Goal: Complete application form: Complete application form

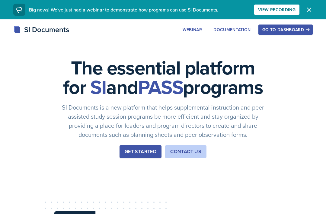
click at [282, 28] on div "Go to Dashboard" at bounding box center [286, 29] width 47 height 5
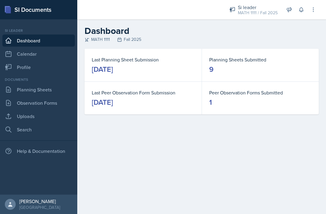
click at [27, 87] on link "Planning Sheets" at bounding box center [38, 89] width 73 height 12
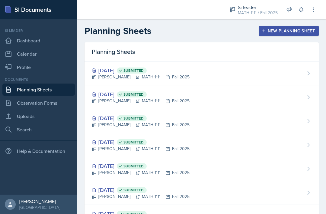
click at [246, 71] on div "[DATE] Submitted [PERSON_NAME] MATH 1111 Fall 2025" at bounding box center [202, 73] width 234 height 24
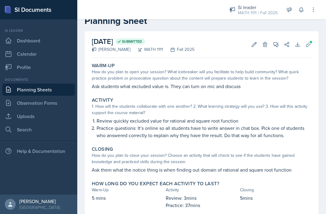
scroll to position [16, 0]
click at [62, 102] on link "Observation Forms" at bounding box center [38, 103] width 73 height 12
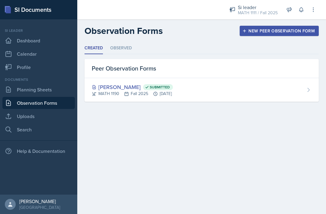
click at [60, 90] on link "Planning Sheets" at bounding box center [38, 89] width 73 height 12
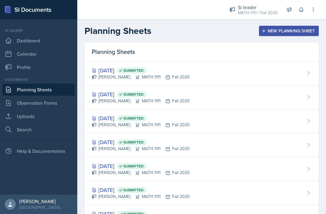
click at [279, 31] on div "New Planning Sheet" at bounding box center [289, 30] width 52 height 5
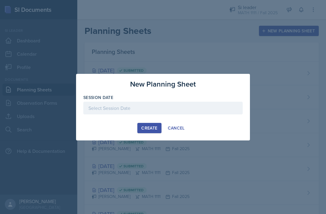
click at [199, 107] on div at bounding box center [163, 108] width 160 height 13
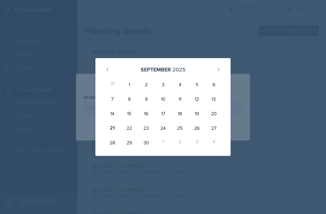
click at [131, 127] on div "22" at bounding box center [129, 128] width 17 height 15
type input "[DATE]"
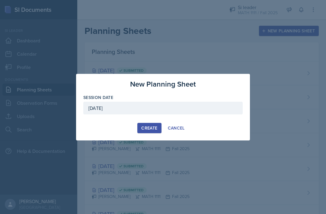
click at [146, 129] on div "Create" at bounding box center [149, 127] width 16 height 5
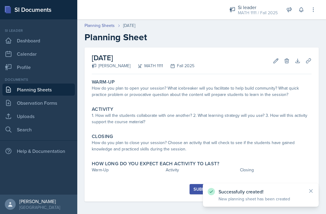
click at [164, 94] on div "How do you plan to open your session? What icebreaker will you facilitate to he…" at bounding box center [202, 91] width 220 height 13
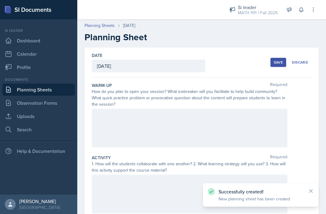
click at [205, 128] on div at bounding box center [190, 127] width 196 height 39
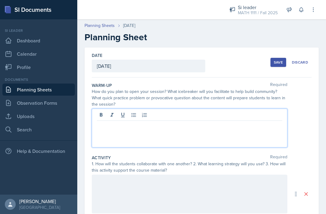
click at [238, 134] on div at bounding box center [190, 127] width 196 height 39
click at [216, 128] on p at bounding box center [189, 125] width 185 height 7
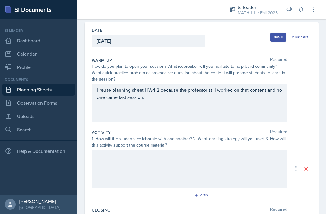
scroll to position [25, 0]
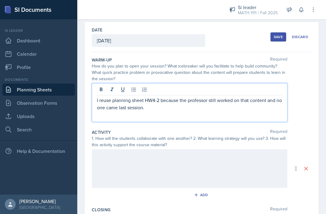
click at [262, 96] on p "I reuse planning sheet HW4-2 because the professor still worked on that content…" at bounding box center [189, 103] width 185 height 15
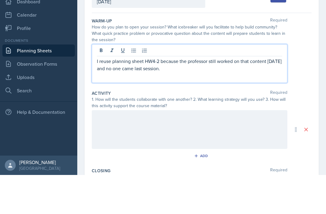
click at [195, 96] on p "I reuse planning sheet HW4-2 because the professor still worked on that content…" at bounding box center [189, 103] width 185 height 15
click at [227, 96] on p "I reuse planning sheet HW4-2 because the professor still worked on that content…" at bounding box center [189, 103] width 185 height 15
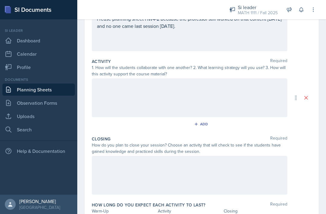
scroll to position [59, 0]
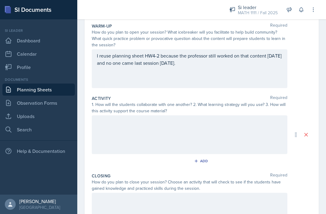
click at [252, 115] on div at bounding box center [190, 134] width 196 height 39
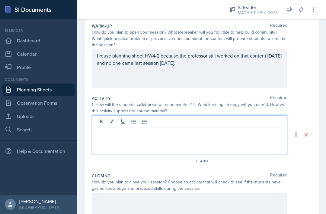
click at [205, 128] on p at bounding box center [189, 131] width 185 height 7
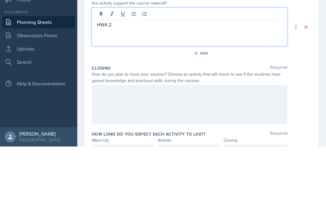
scroll to position [108, 0]
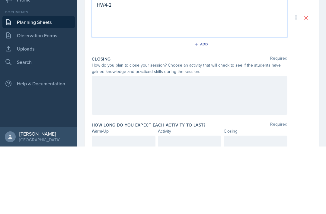
click at [210, 143] on div at bounding box center [190, 162] width 196 height 39
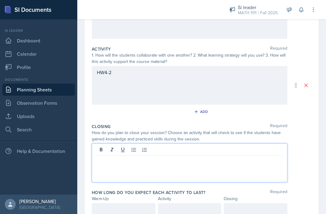
click at [182, 156] on p at bounding box center [189, 159] width 185 height 7
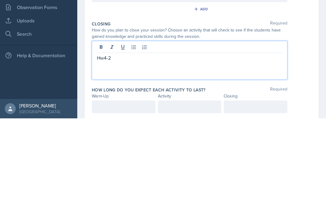
scroll to position [115, 0]
click at [136, 196] on div at bounding box center [124, 202] width 64 height 13
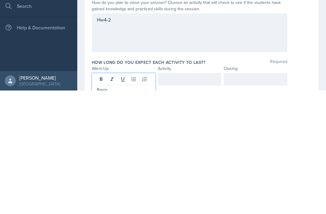
click at [205, 196] on div at bounding box center [190, 202] width 64 height 13
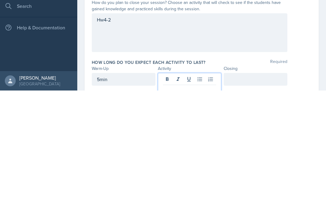
click at [248, 196] on div at bounding box center [256, 202] width 64 height 13
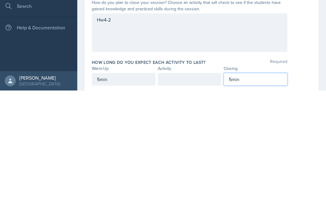
click at [168, 196] on div at bounding box center [190, 202] width 64 height 13
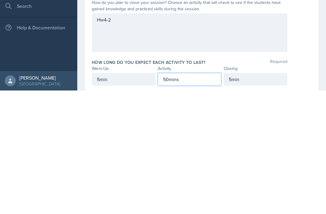
click at [254, 196] on div "5min" at bounding box center [256, 202] width 64 height 13
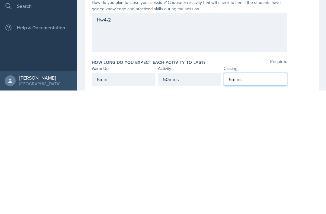
click at [118, 196] on div "5min" at bounding box center [124, 202] width 64 height 13
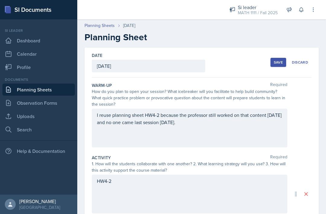
scroll to position [0, 0]
click at [281, 60] on div "Save" at bounding box center [278, 62] width 9 height 5
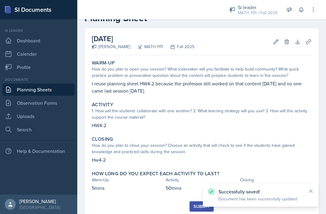
scroll to position [19, 0]
click at [195, 204] on div "Submit" at bounding box center [202, 206] width 16 height 5
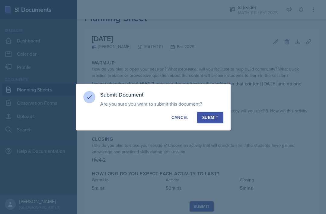
click at [215, 117] on div "Submit" at bounding box center [210, 117] width 16 height 6
